Goal: Task Accomplishment & Management: Use online tool/utility

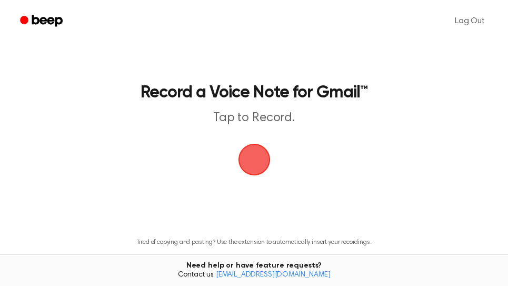
click at [258, 165] on span "button" at bounding box center [254, 159] width 56 height 56
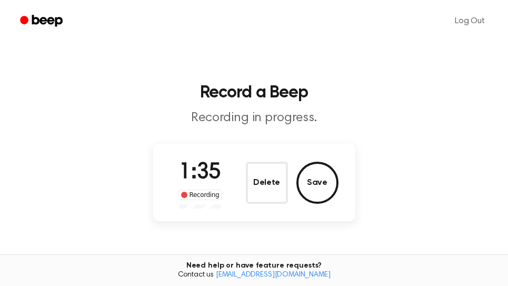
drag, startPoint x: 323, startPoint y: 181, endPoint x: 328, endPoint y: 185, distance: 5.7
click at [324, 181] on button "Save" at bounding box center [317, 182] width 42 height 42
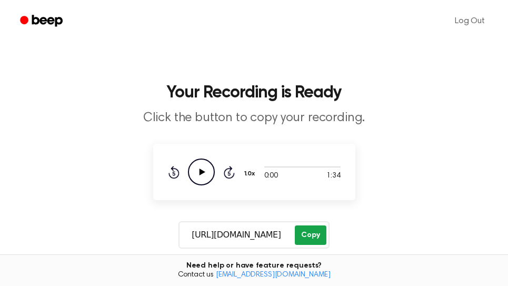
click at [318, 233] on button "Copy" at bounding box center [310, 234] width 31 height 19
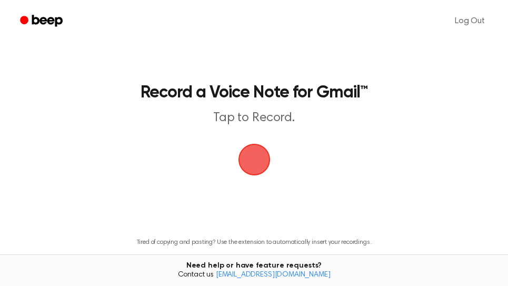
click at [259, 169] on span "button" at bounding box center [253, 159] width 29 height 29
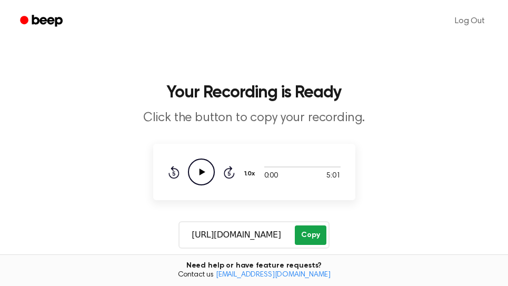
click at [316, 236] on button "Copy" at bounding box center [310, 234] width 31 height 19
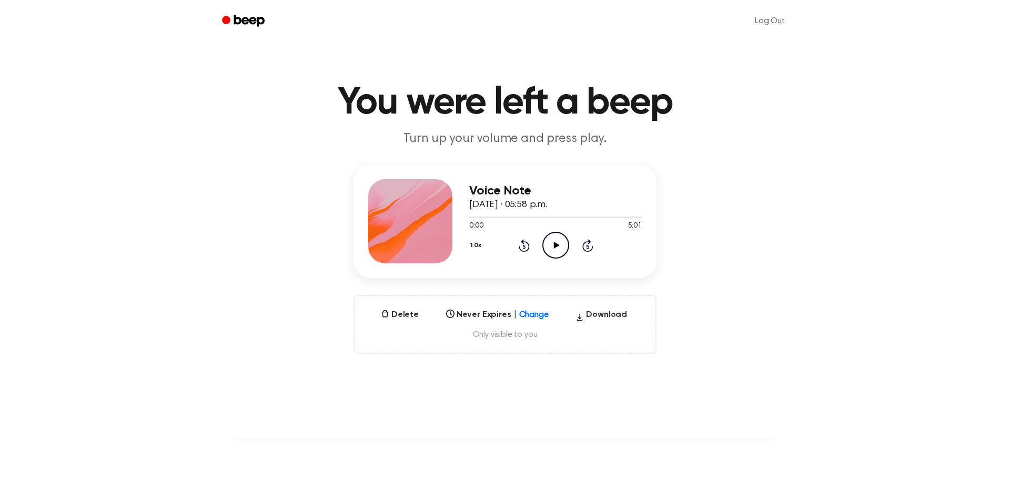
click at [559, 243] on icon "Play Audio" at bounding box center [555, 245] width 27 height 27
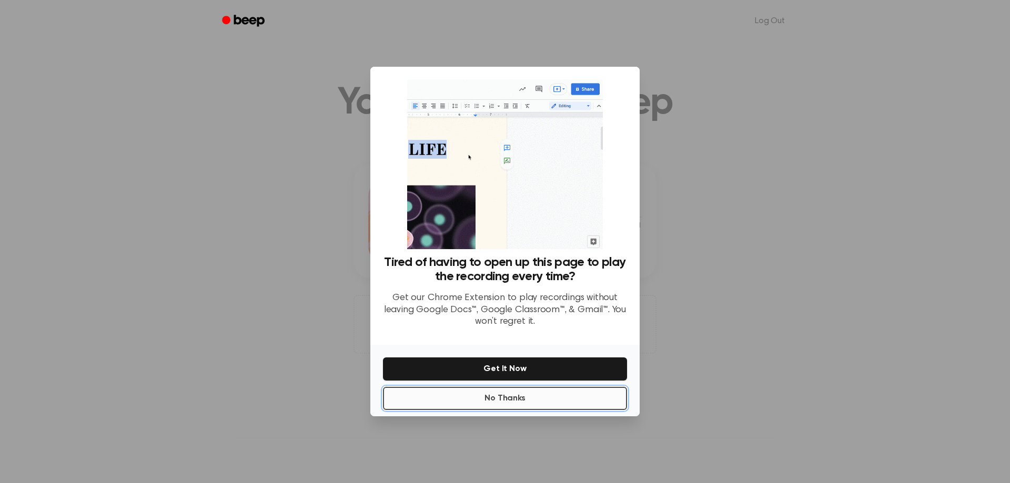
click at [520, 400] on button "No Thanks" at bounding box center [505, 398] width 244 height 23
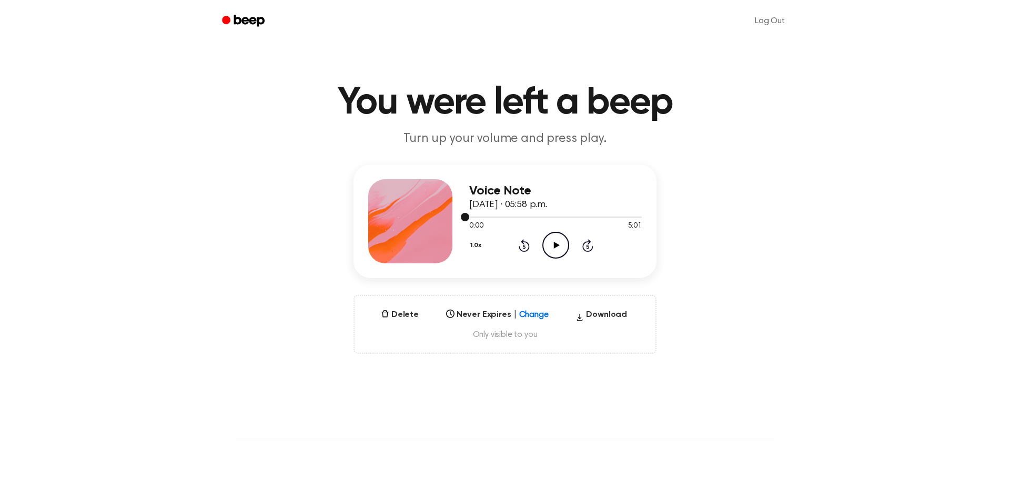
click at [629, 216] on div at bounding box center [555, 216] width 173 height 8
click at [557, 246] on icon at bounding box center [556, 245] width 6 height 7
click at [584, 244] on icon at bounding box center [587, 245] width 11 height 13
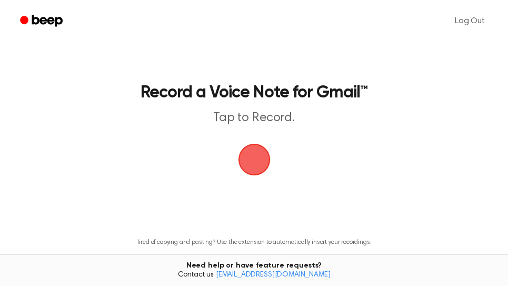
click at [250, 163] on span "button" at bounding box center [253, 159] width 29 height 29
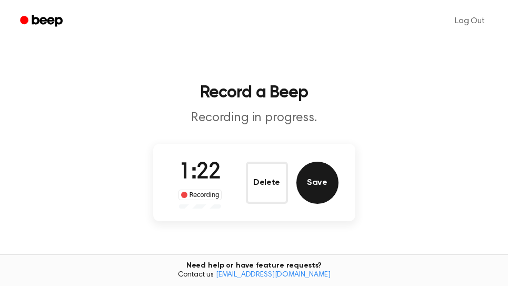
click at [319, 187] on button "Save" at bounding box center [317, 182] width 42 height 42
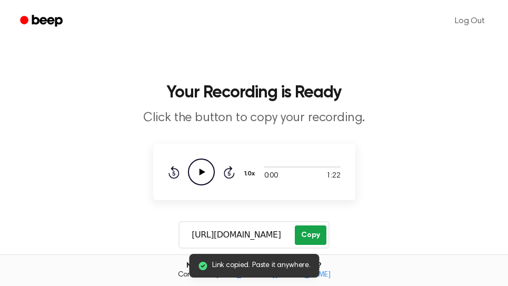
click at [322, 237] on button "Copy" at bounding box center [310, 234] width 31 height 19
